Goal: Task Accomplishment & Management: Use online tool/utility

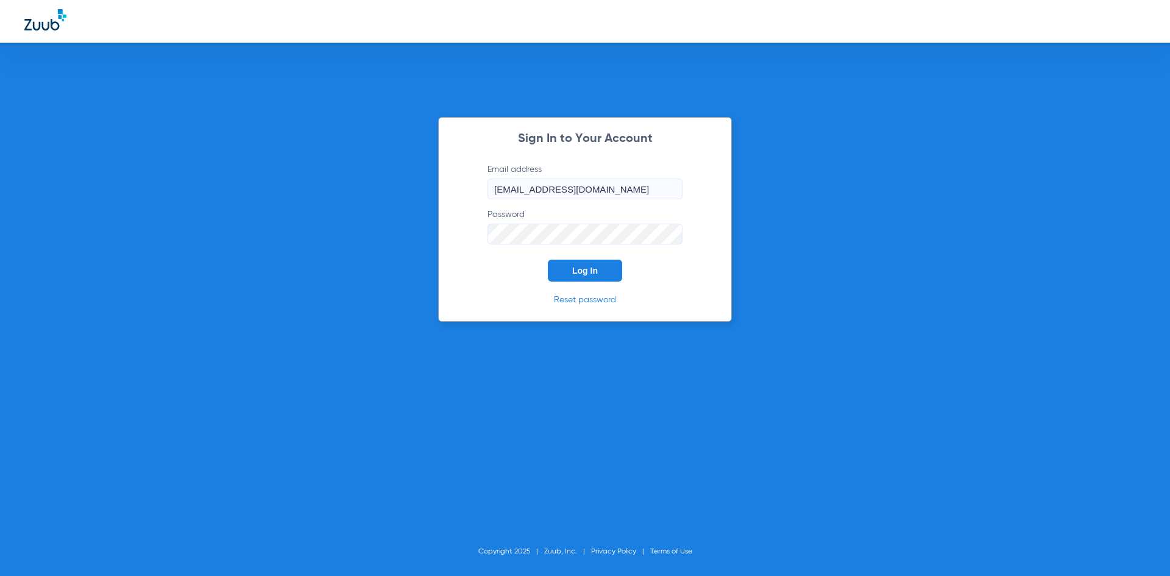
click at [578, 274] on span "Log In" at bounding box center [585, 271] width 26 height 10
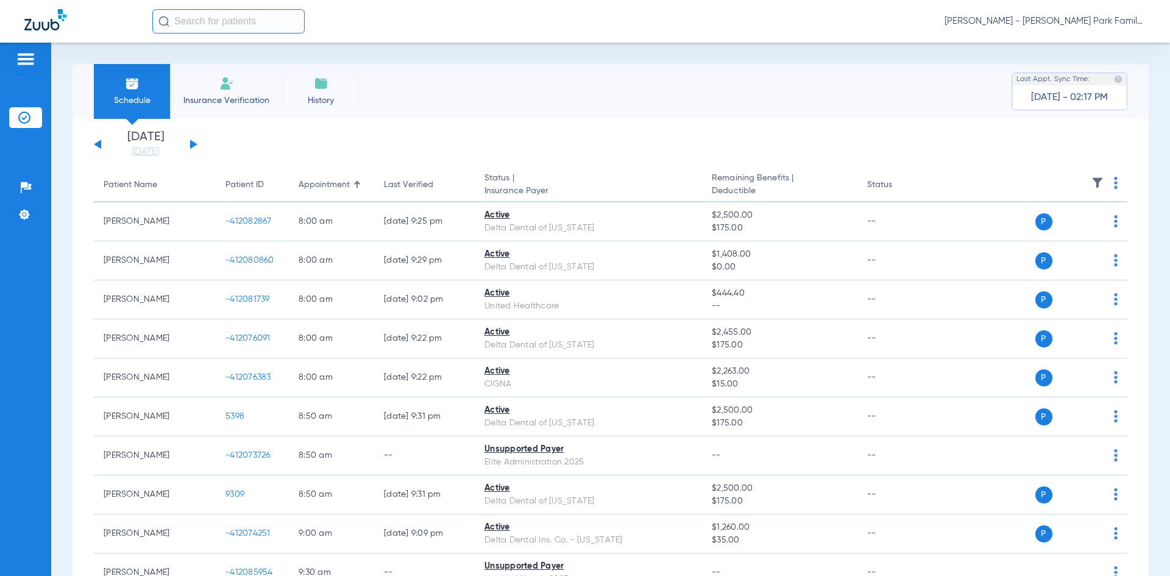
click at [190, 144] on button at bounding box center [193, 144] width 7 height 9
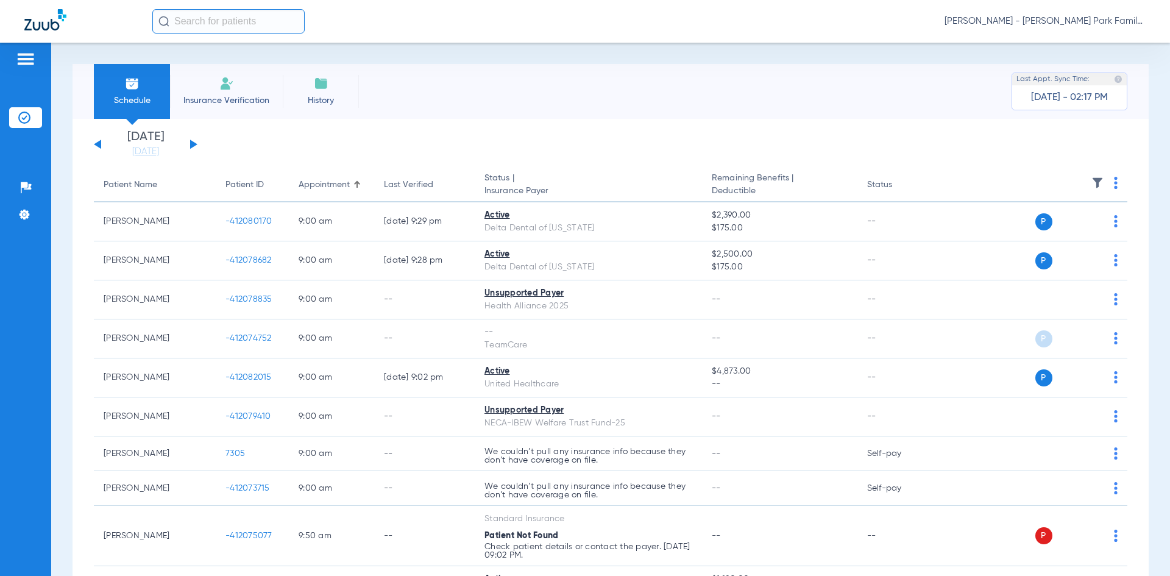
click at [1091, 180] on img at bounding box center [1097, 183] width 12 height 12
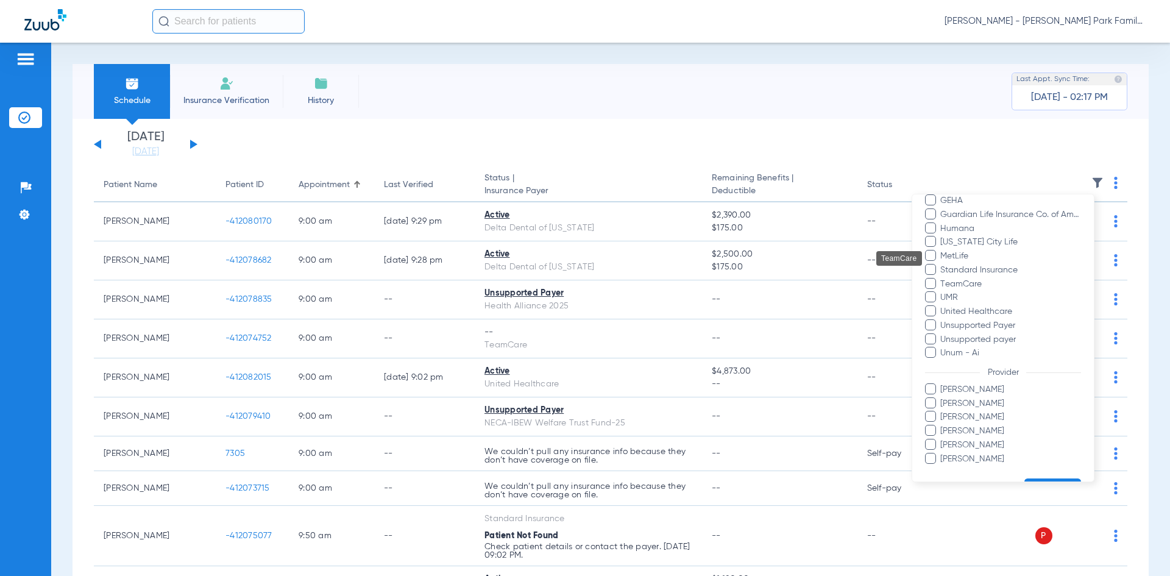
scroll to position [323, 0]
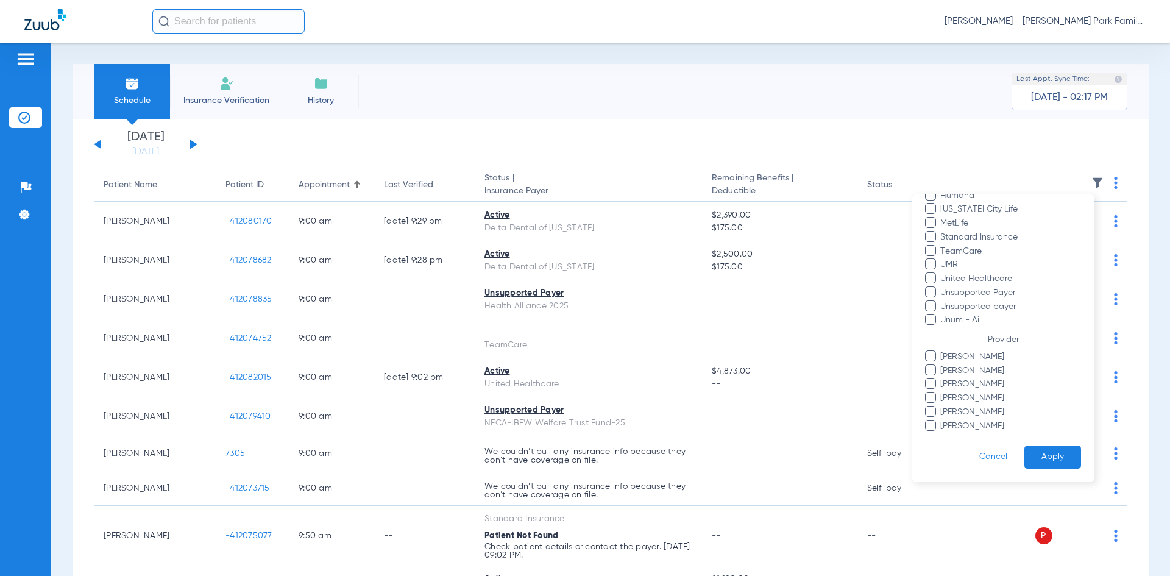
click at [930, 356] on span at bounding box center [930, 355] width 11 height 11
click at [942, 365] on input "[PERSON_NAME]" at bounding box center [942, 365] width 0 height 0
click at [936, 409] on label "[PERSON_NAME]" at bounding box center [1003, 412] width 156 height 13
click at [942, 420] on input "[PERSON_NAME]" at bounding box center [942, 420] width 0 height 0
click at [1037, 454] on button "Apply" at bounding box center [1052, 457] width 57 height 24
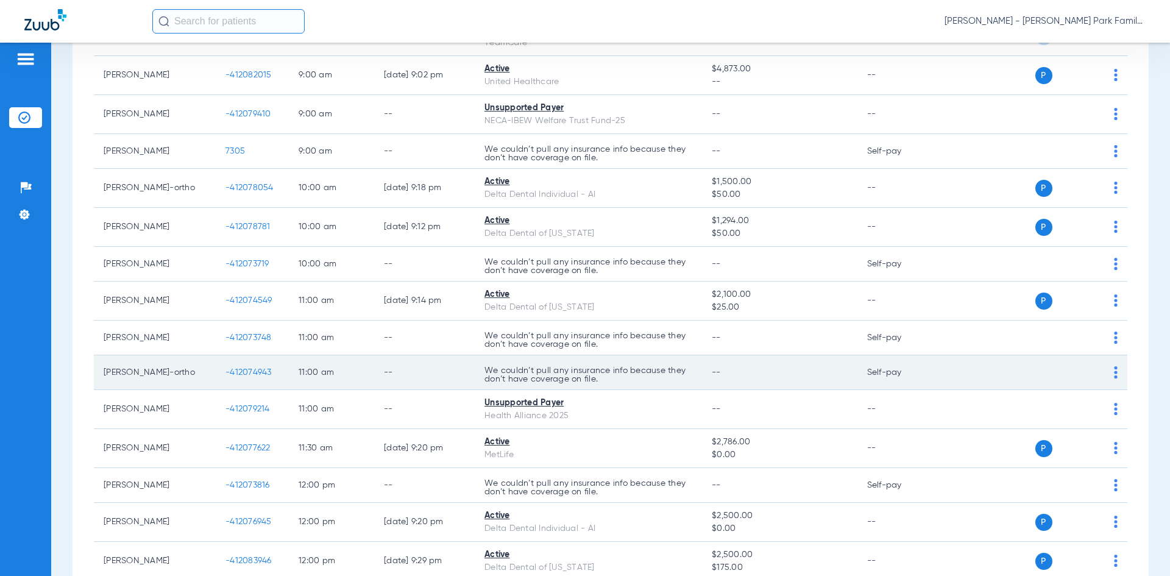
scroll to position [244, 0]
